Goal: Feedback & Contribution: Contribute content

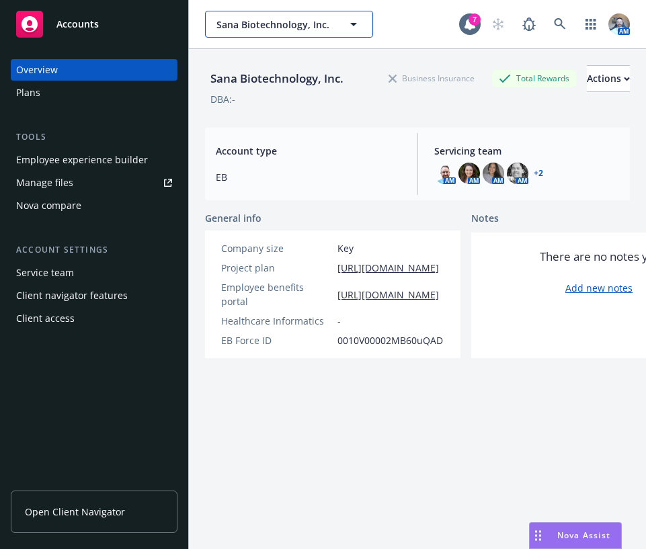
click at [304, 18] on span "Sana Biotechnology, Inc." at bounding box center [274, 24] width 116 height 14
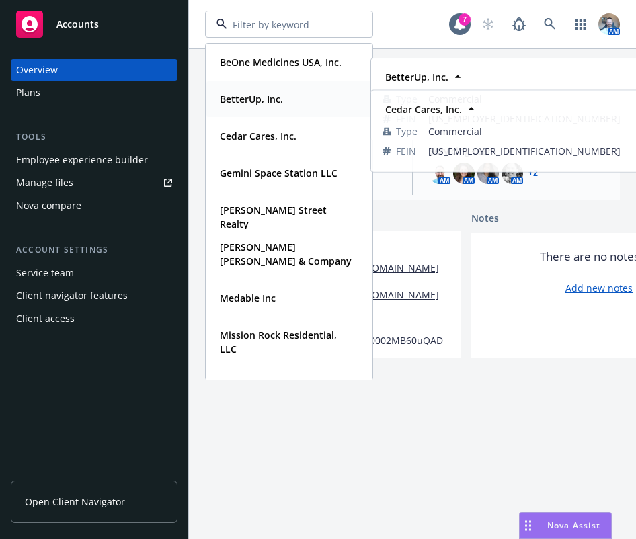
click at [251, 106] on div "BetterUp, Inc." at bounding box center [249, 98] width 71 height 19
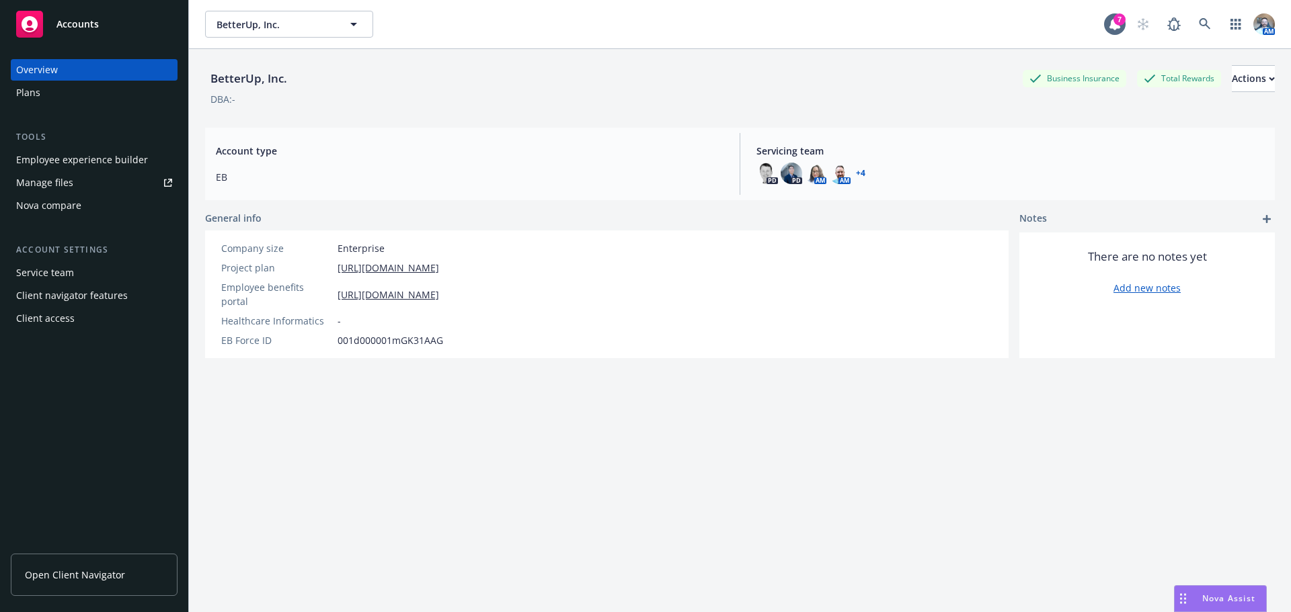
click at [45, 175] on div "Manage files" at bounding box center [44, 183] width 57 height 22
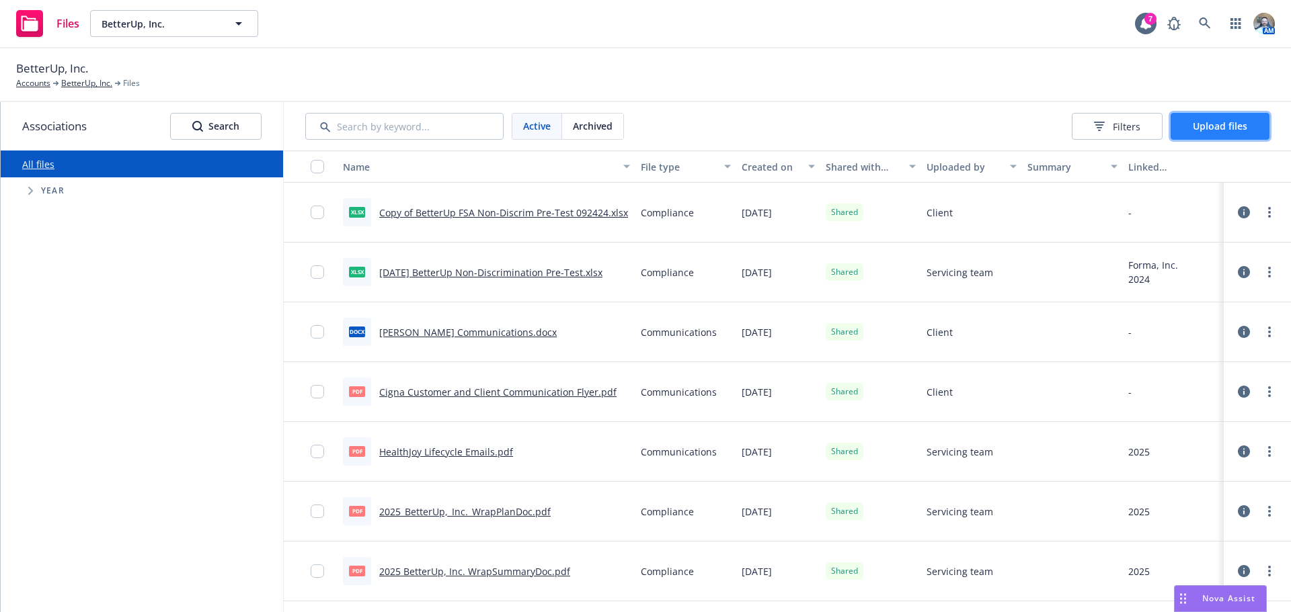
click at [1251, 132] on button "Upload files" at bounding box center [1219, 126] width 99 height 27
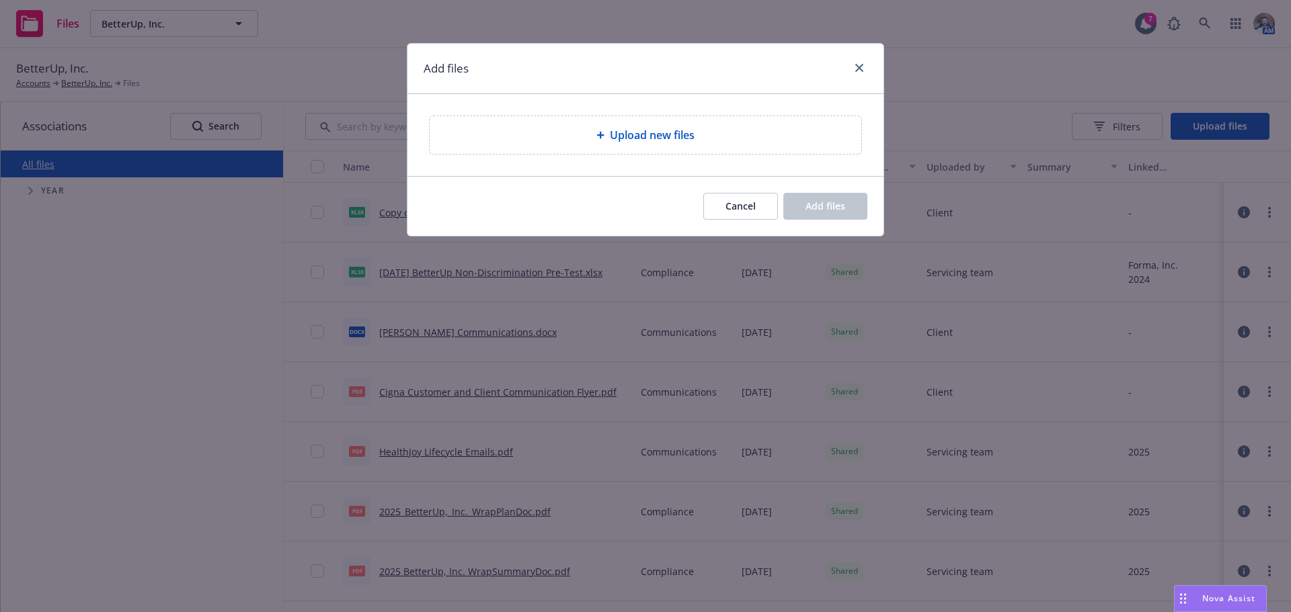
click at [727, 134] on div "Upload new files" at bounding box center [645, 135] width 410 height 16
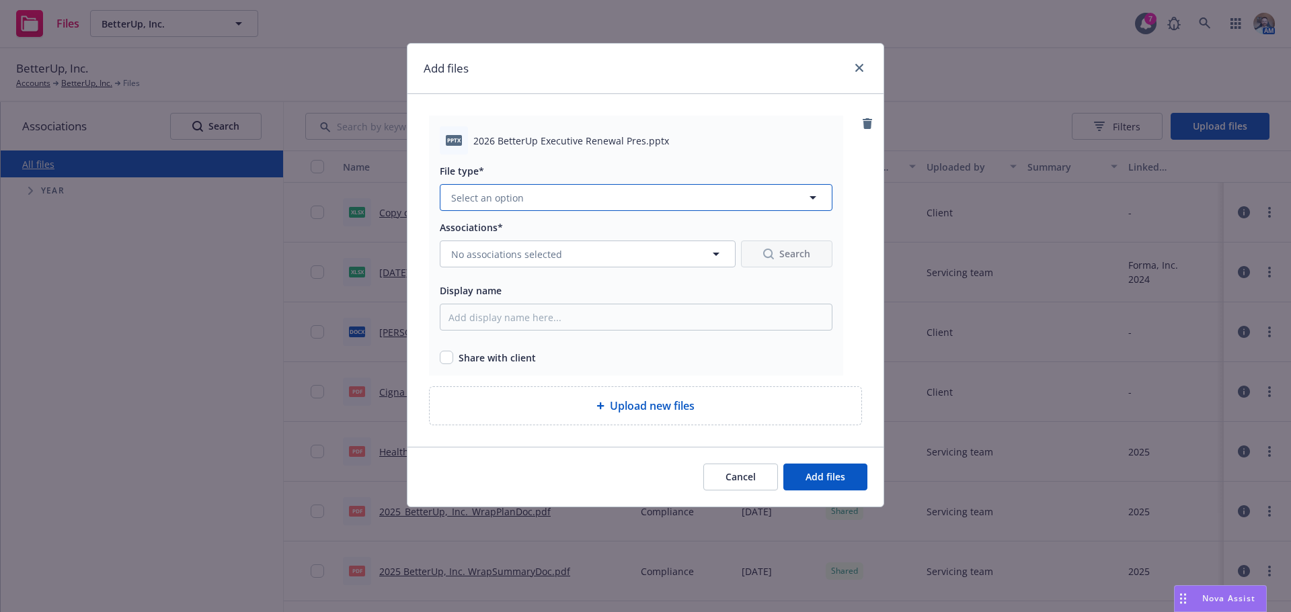
click at [547, 194] on button "Select an option" at bounding box center [636, 197] width 393 height 27
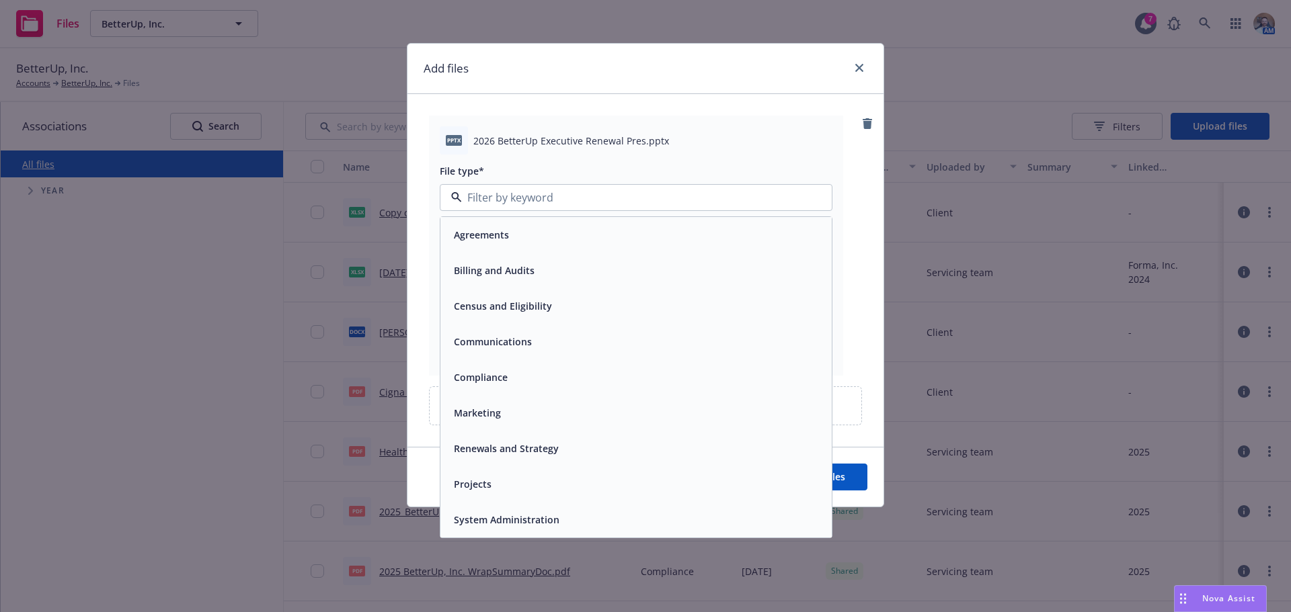
click at [491, 457] on div "Renewals and Strategy" at bounding box center [504, 448] width 113 height 19
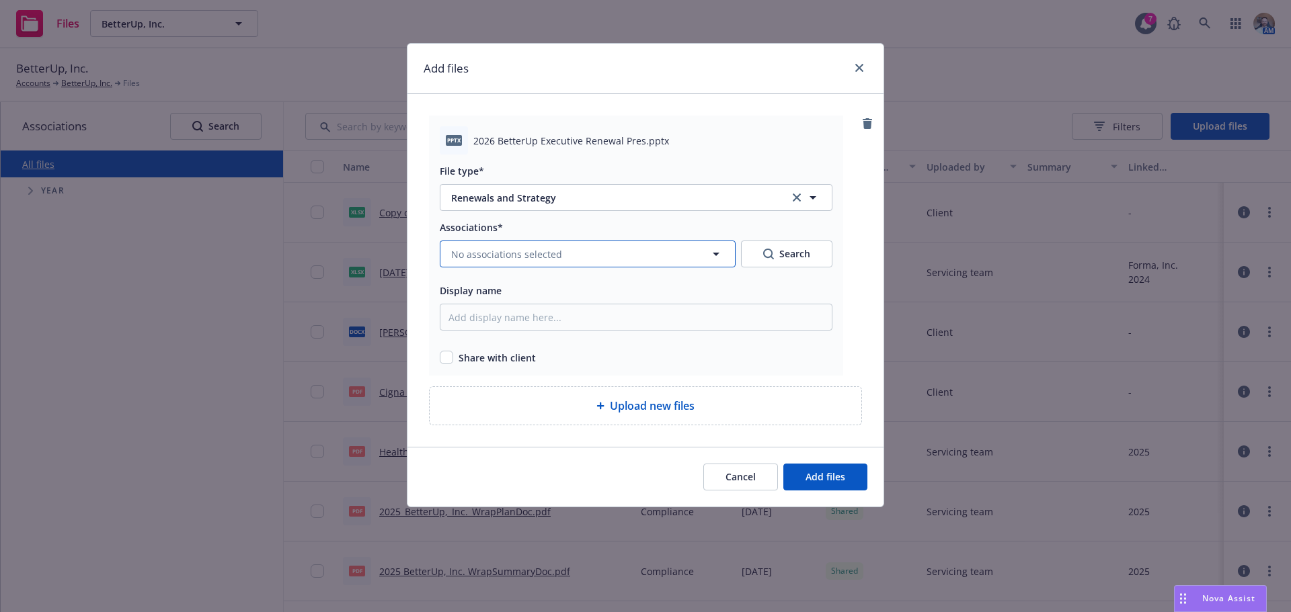
click at [467, 257] on span "No associations selected" at bounding box center [506, 254] width 111 height 14
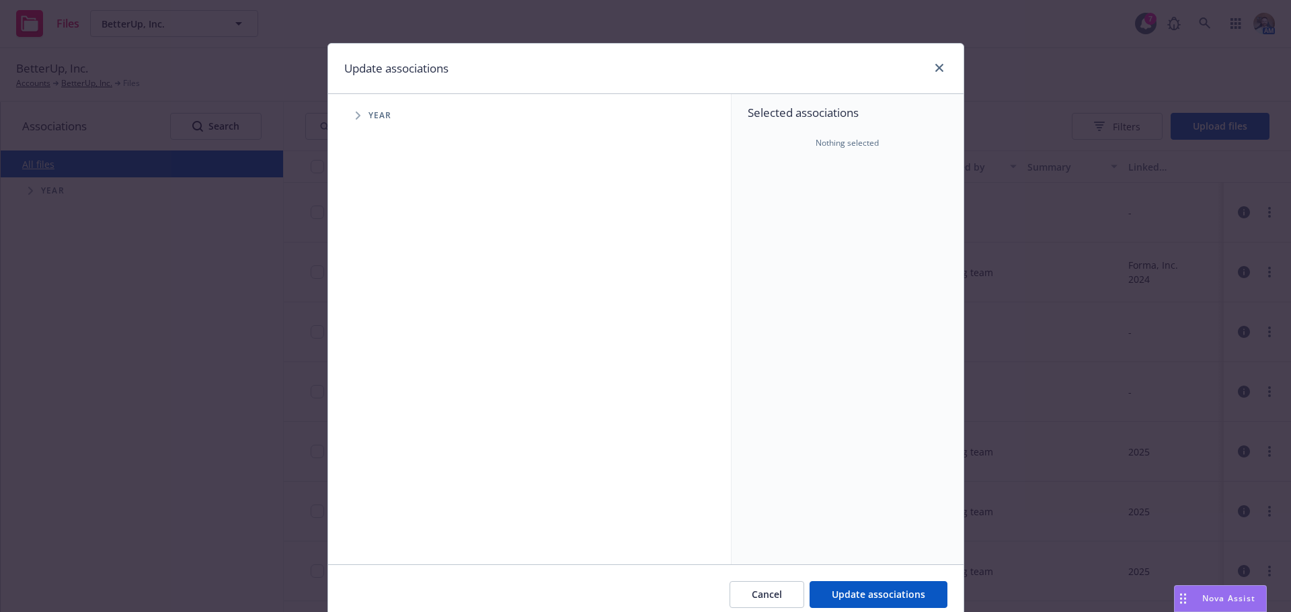
click at [352, 121] on span "Tree Example" at bounding box center [358, 116] width 22 height 22
click at [388, 331] on input "Tree Example" at bounding box center [391, 330] width 13 height 13
checkbox input "true"
click at [372, 328] on icon "Tree Example" at bounding box center [374, 331] width 5 height 8
click at [402, 361] on span "Carrier" at bounding box center [422, 360] width 40 height 8
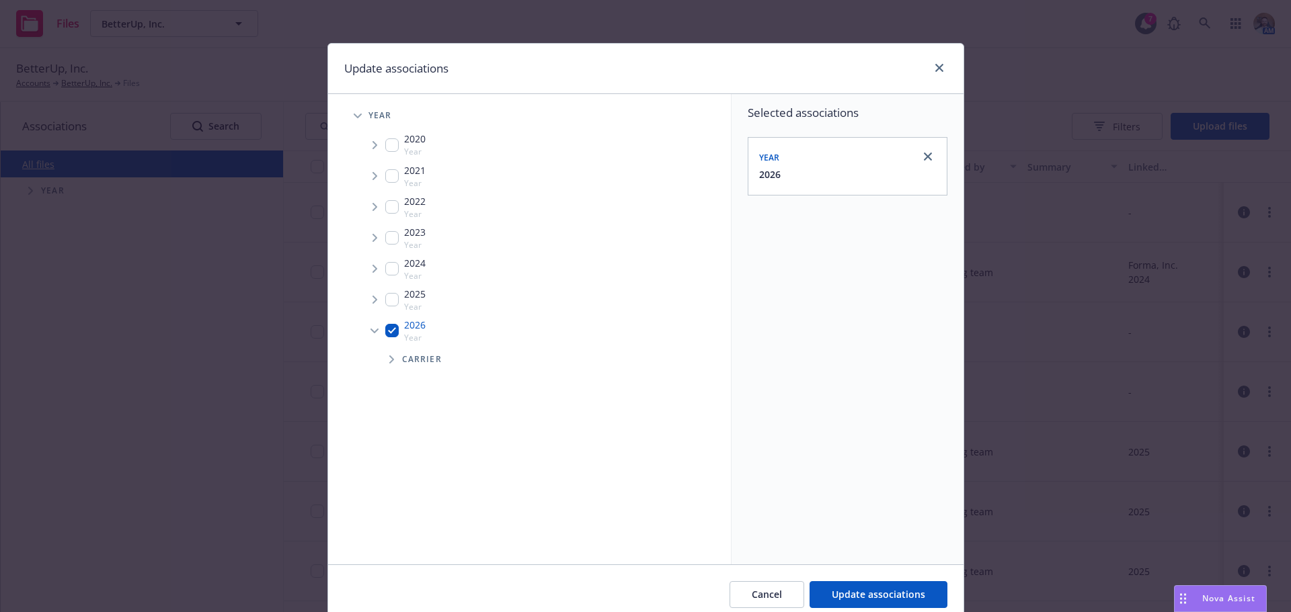
click at [392, 360] on span "Tree Example" at bounding box center [392, 360] width 22 height 22
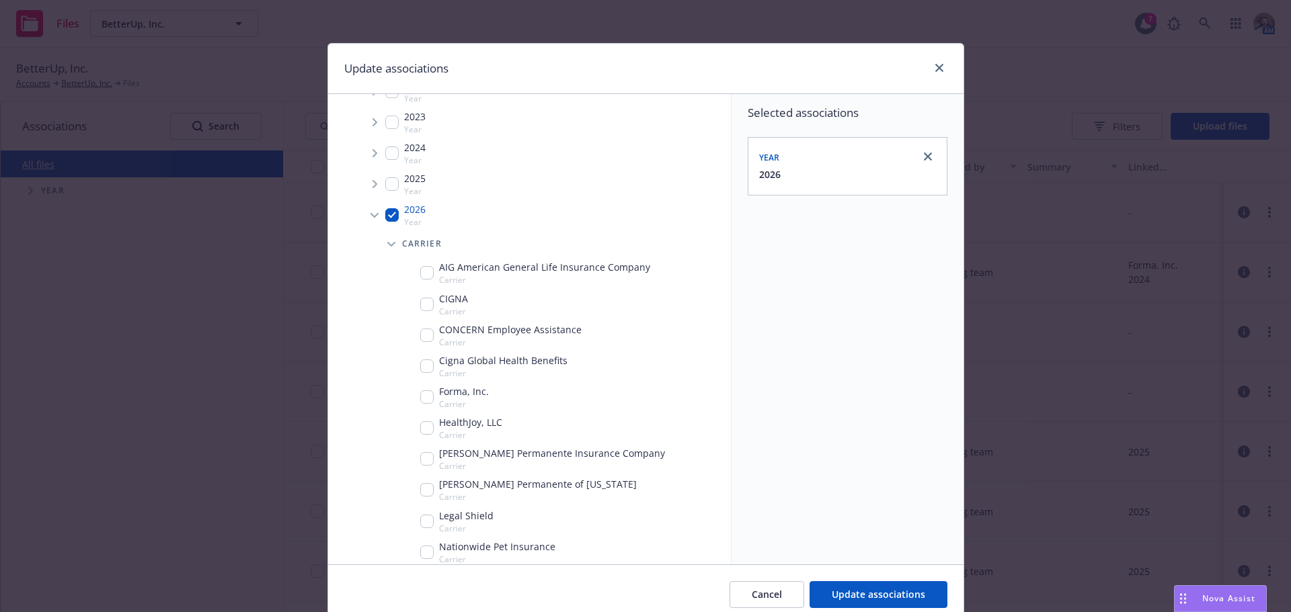
scroll to position [202, 0]
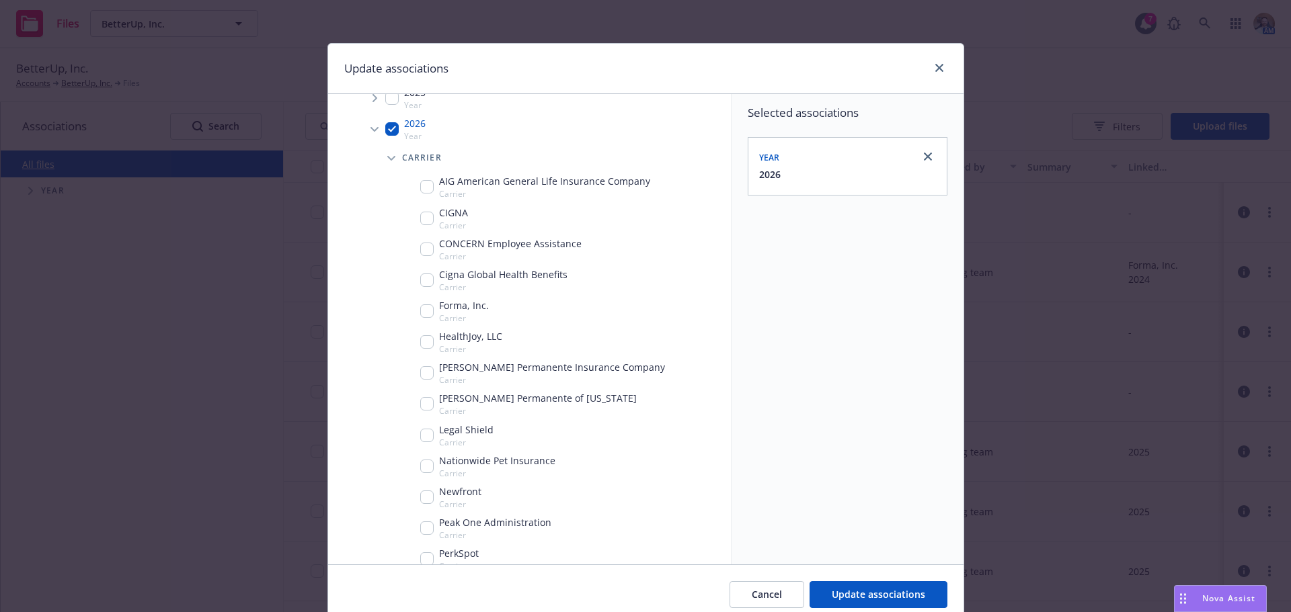
click at [420, 491] on input "Tree Example" at bounding box center [426, 497] width 13 height 13
checkbox input "true"
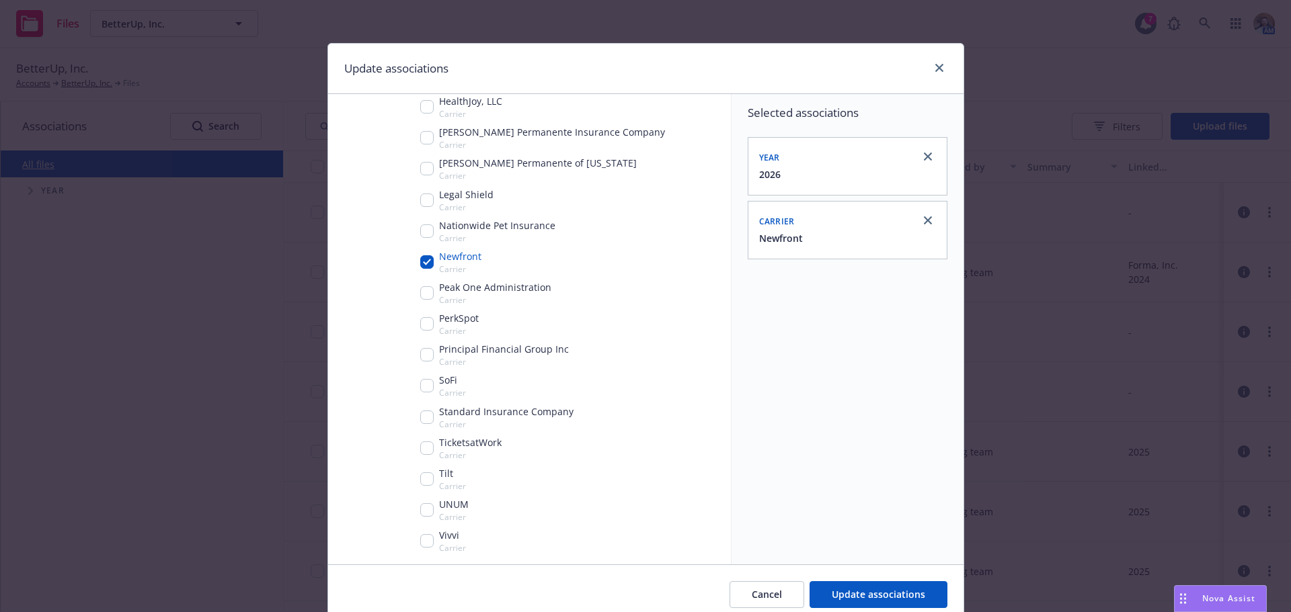
scroll to position [56, 0]
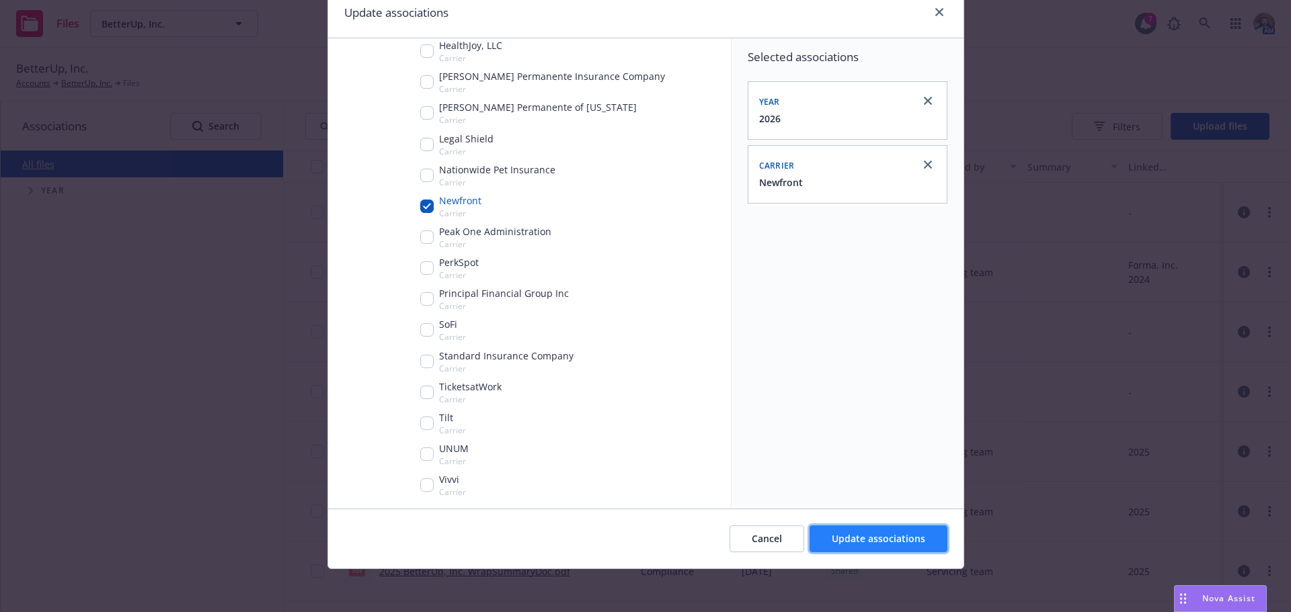
click at [834, 543] on span "Update associations" at bounding box center [878, 538] width 93 height 13
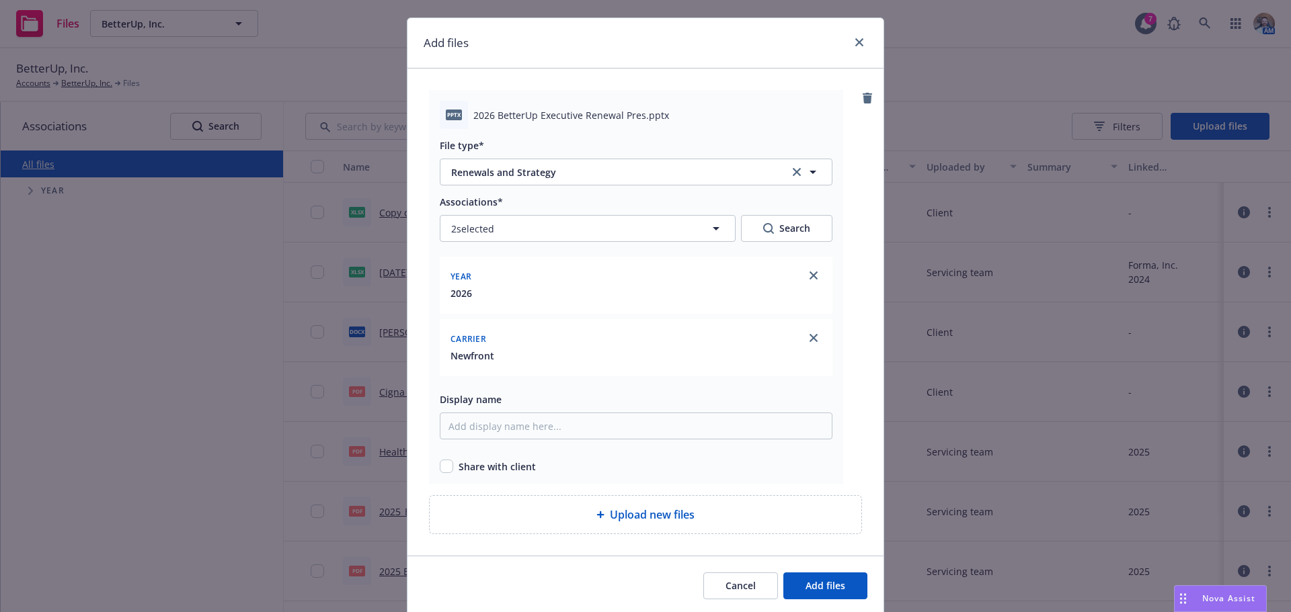
scroll to position [73, 0]
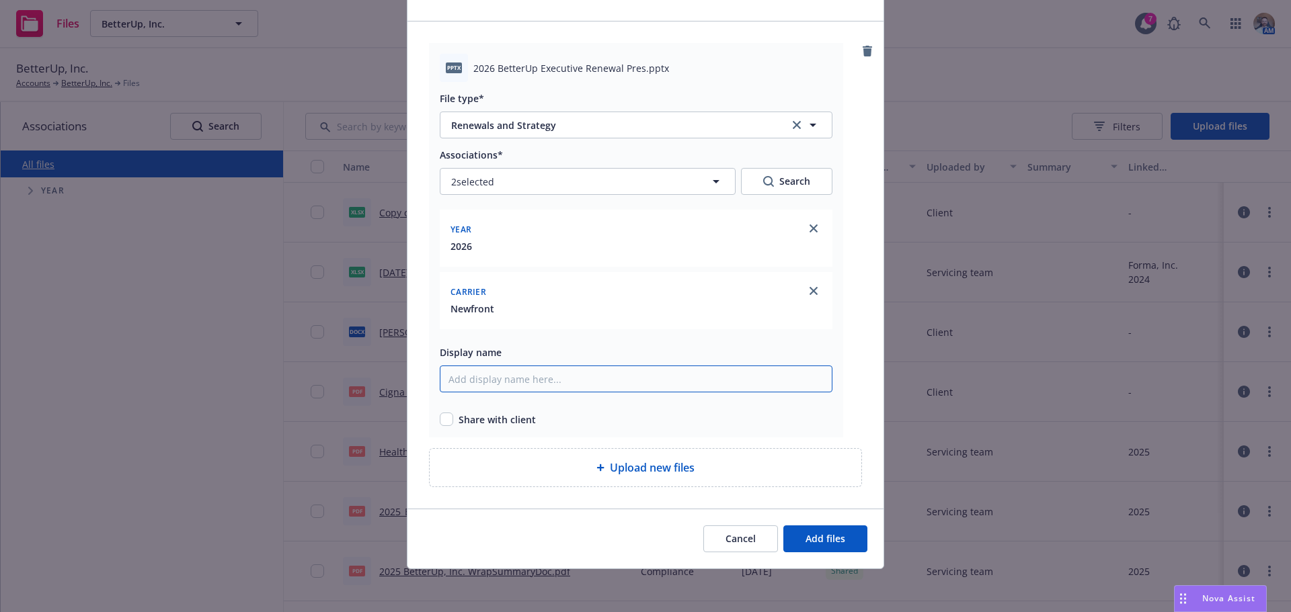
click at [481, 383] on input "Display name" at bounding box center [636, 379] width 393 height 27
drag, startPoint x: 637, startPoint y: 65, endPoint x: 456, endPoint y: 75, distance: 181.1
click at [456, 75] on div "pptx 2026 BetterUp Executive Renewal Pres.pptx" at bounding box center [636, 68] width 393 height 28
copy div "2026 BetterUp Executive Renewal Pres"
click at [520, 387] on input "Display name" at bounding box center [636, 379] width 393 height 27
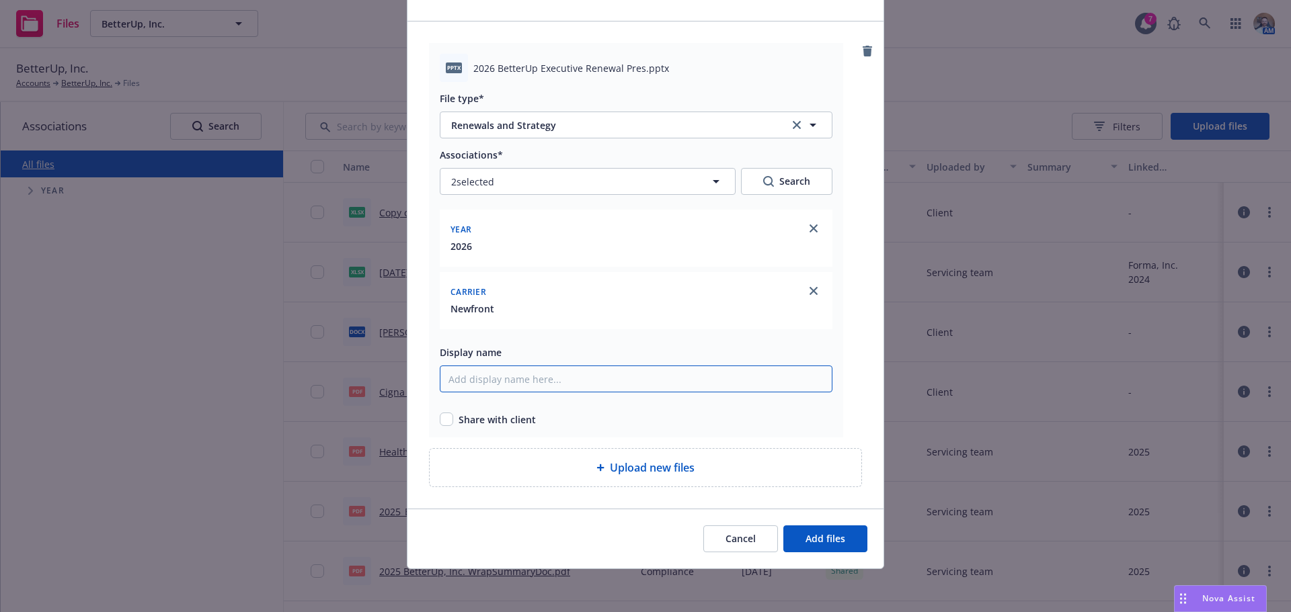
paste input "2026 BetterUp Executive Renewal Pres"
type input "2026 BetterUp Executive Renewal Pres"
click at [444, 417] on input "checkbox" at bounding box center [446, 419] width 13 height 13
checkbox input "true"
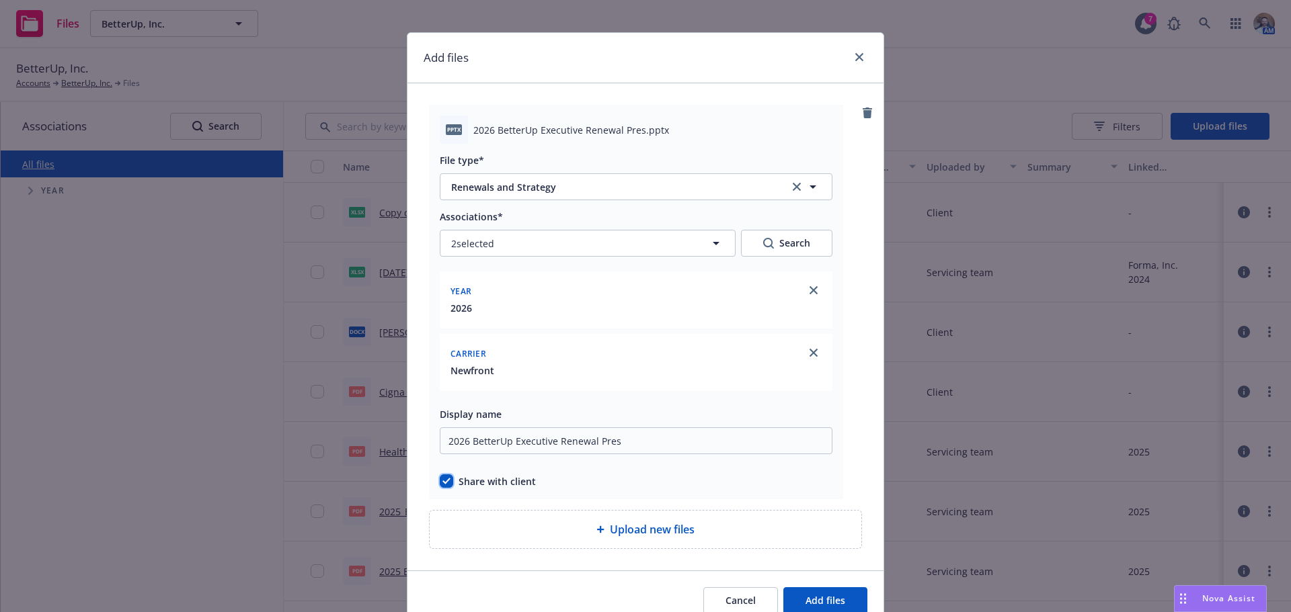
scroll to position [0, 0]
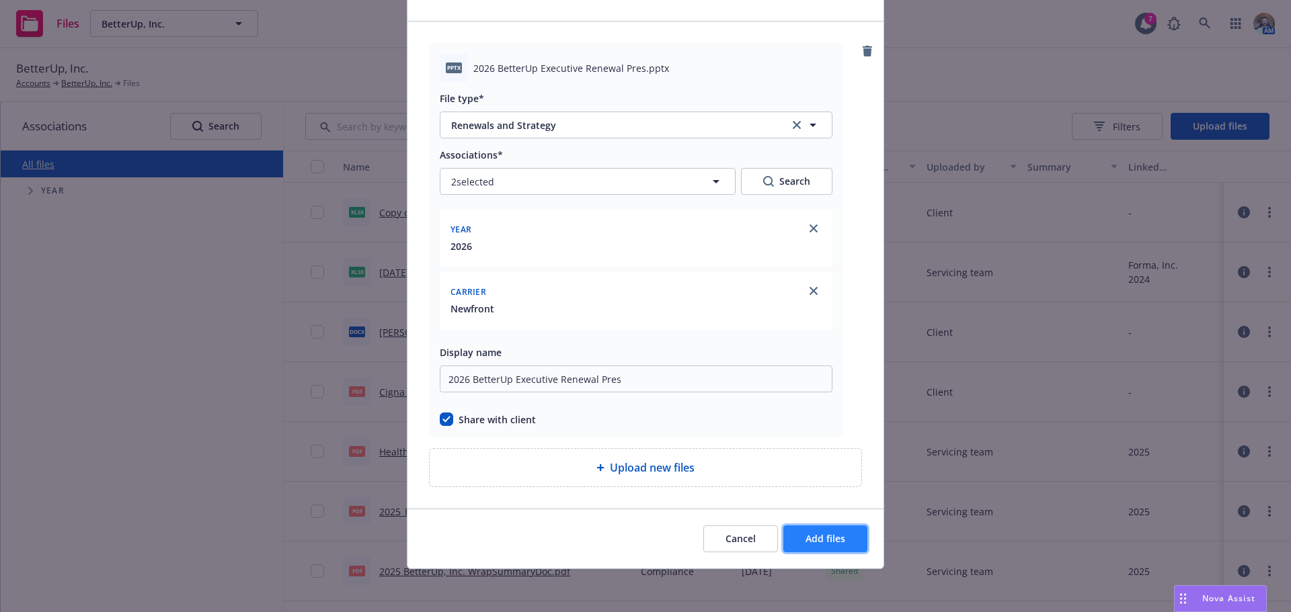
click at [805, 543] on span "Add files" at bounding box center [825, 538] width 40 height 13
